Goal: Check status: Check status

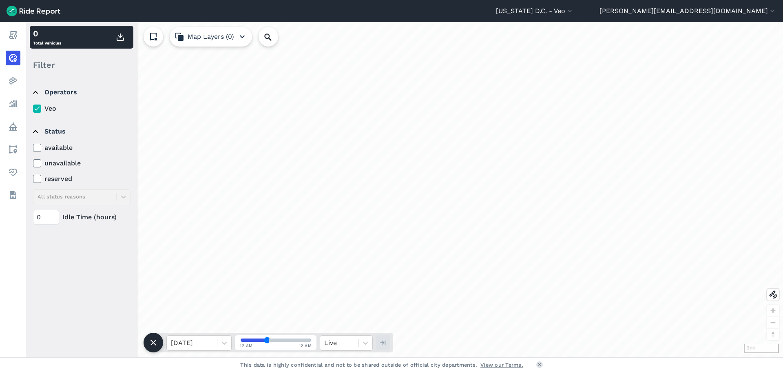
click at [38, 142] on summary "Status" at bounding box center [81, 131] width 97 height 23
click at [42, 131] on summary "Status" at bounding box center [81, 131] width 97 height 23
click at [36, 148] on icon at bounding box center [36, 148] width 7 height 8
click at [33, 148] on input "available" at bounding box center [33, 145] width 0 height 5
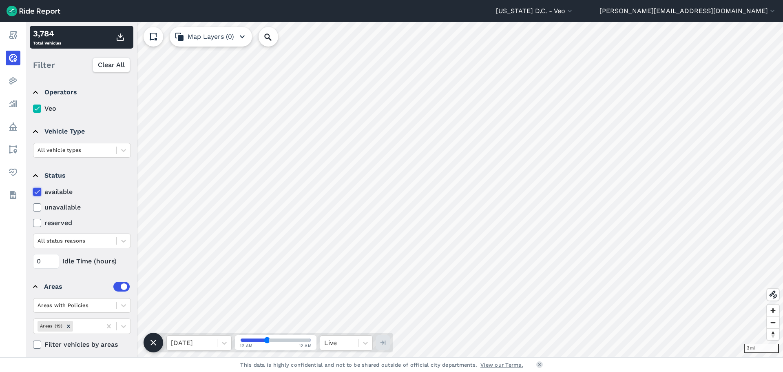
scroll to position [6, 0]
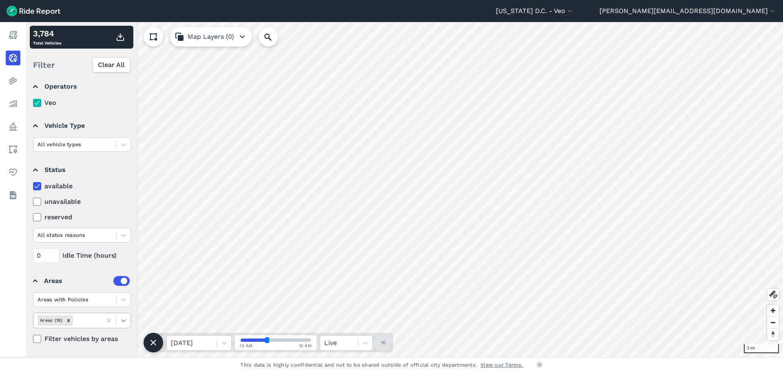
click at [122, 321] on icon at bounding box center [124, 320] width 8 height 8
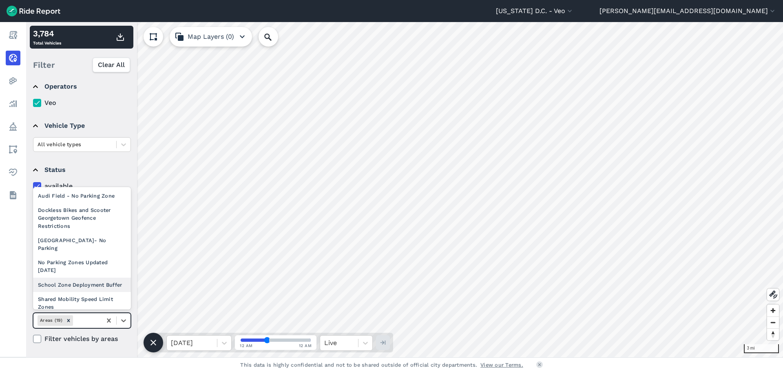
scroll to position [144, 0]
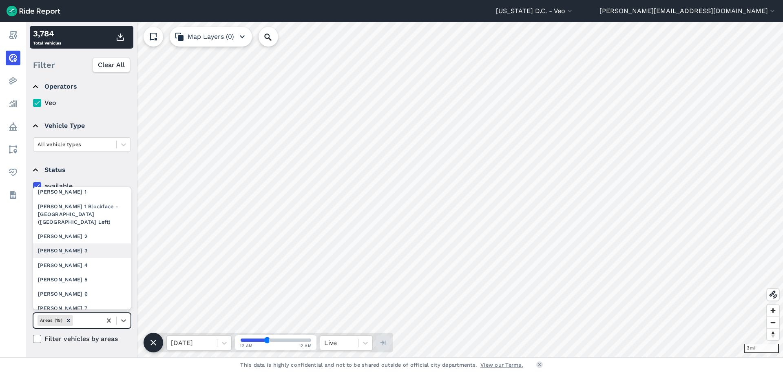
click at [67, 256] on div "[PERSON_NAME] 3" at bounding box center [82, 250] width 98 height 14
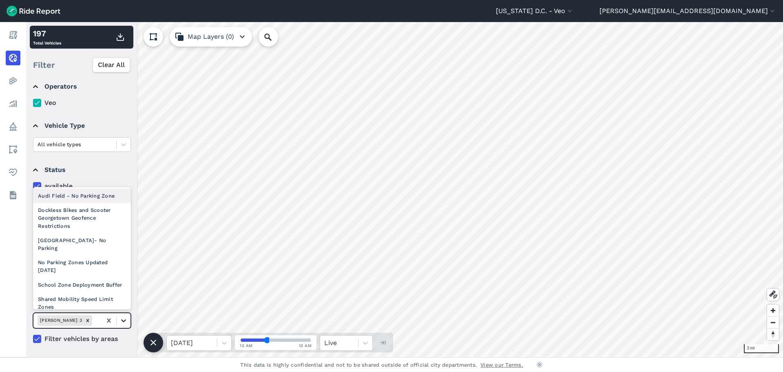
click at [123, 318] on icon at bounding box center [124, 320] width 8 height 8
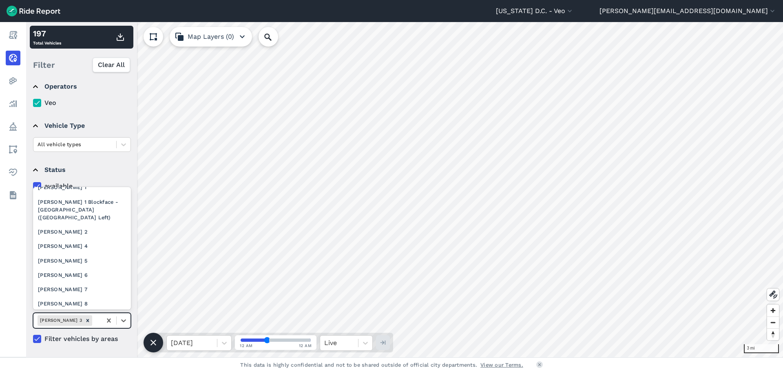
scroll to position [149, 0]
click at [64, 292] on div "[PERSON_NAME] 7" at bounding box center [82, 289] width 98 height 14
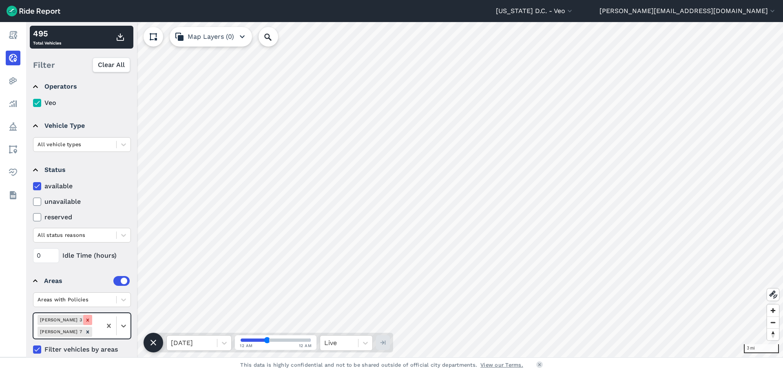
click at [83, 322] on div "Remove Ward 3" at bounding box center [87, 320] width 9 height 10
click at [118, 317] on div at bounding box center [124, 320] width 14 height 14
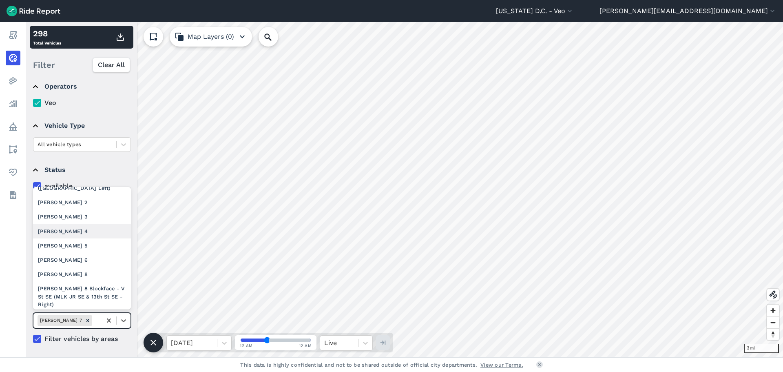
scroll to position [177, 0]
click at [68, 205] on div "[PERSON_NAME] 2" at bounding box center [82, 202] width 98 height 14
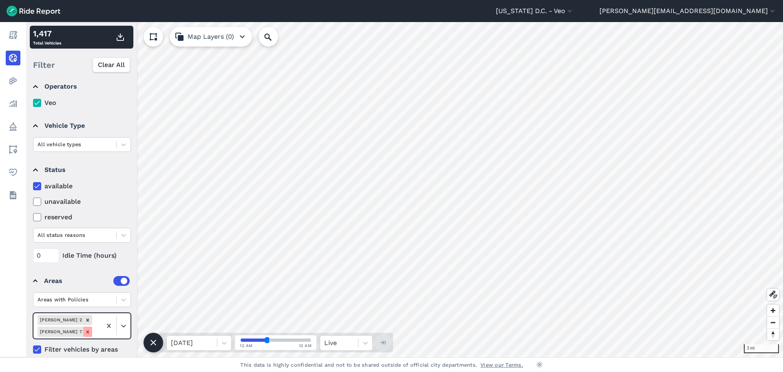
click at [92, 326] on div "Remove Ward 7" at bounding box center [87, 331] width 9 height 10
click at [122, 320] on icon at bounding box center [123, 320] width 5 height 3
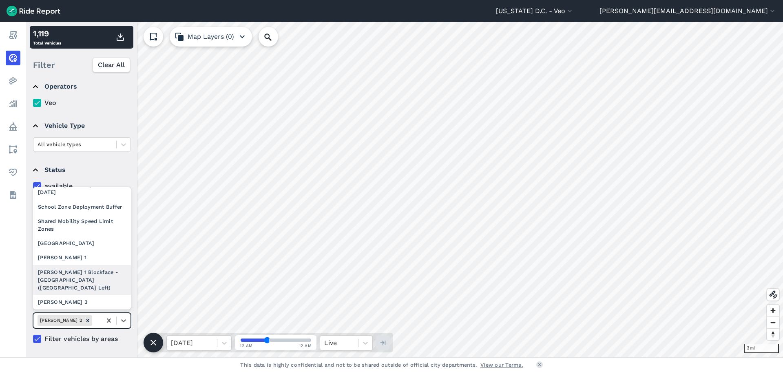
scroll to position [131, 0]
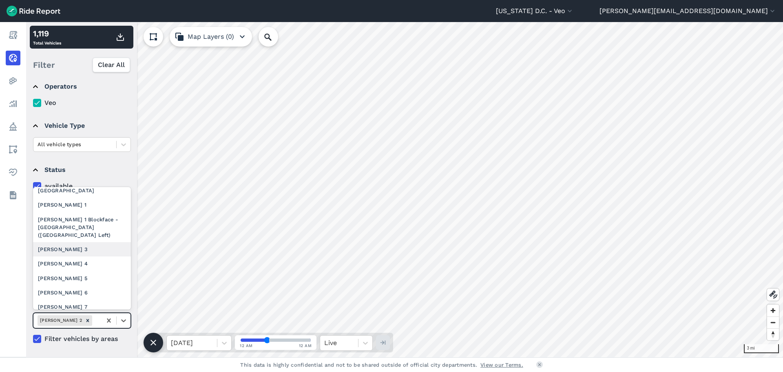
click at [62, 256] on div "[PERSON_NAME] 3" at bounding box center [82, 249] width 98 height 14
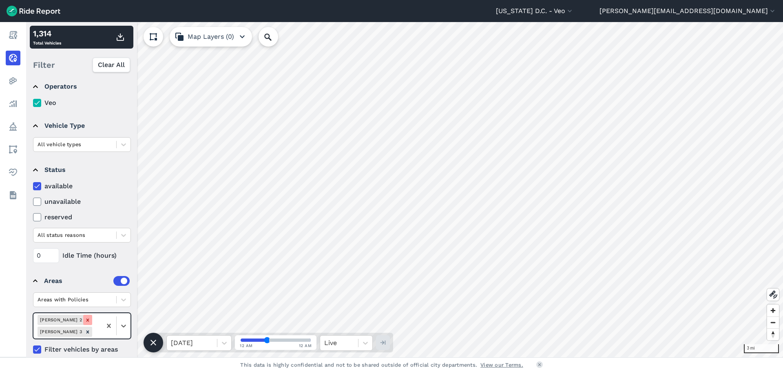
click at [85, 320] on icon "Remove Ward 2" at bounding box center [88, 320] width 6 height 6
